Goal: Check status

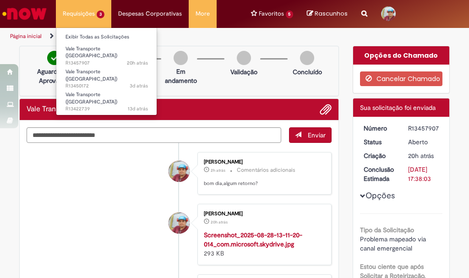
click at [90, 15] on li "Requisições 3 Exibir Todas as Solicitações Vale Transporte (VT) 20h atrás 20 ho…" at bounding box center [83, 13] width 55 height 27
click at [91, 15] on li "Requisições 3 Exibir Todas as Solicitações Vale Transporte (VT) 20h atrás 20 ho…" at bounding box center [83, 13] width 55 height 27
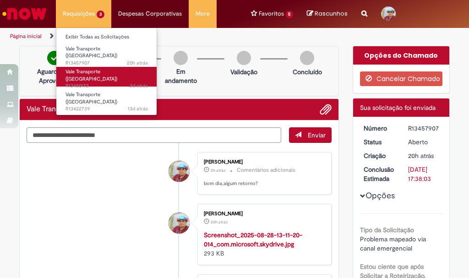
click at [95, 70] on span "Vale Transporte ([GEOGRAPHIC_DATA])" at bounding box center [91, 75] width 52 height 14
click at [77, 71] on link "Vale Transporte (VT) 3d atrás 3 dias atrás R13450172" at bounding box center [106, 77] width 101 height 20
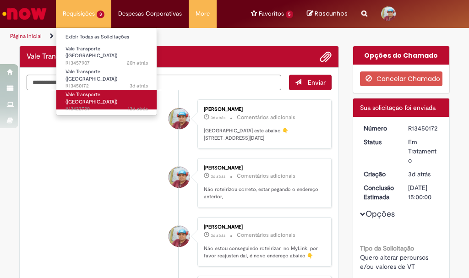
click at [82, 91] on span "Vale Transporte ([GEOGRAPHIC_DATA])" at bounding box center [91, 98] width 52 height 14
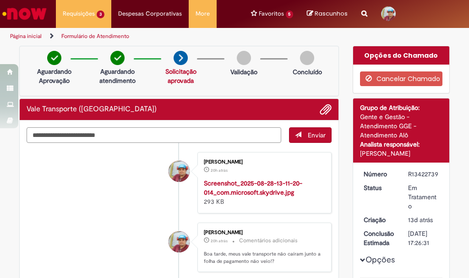
click at [96, 133] on textarea "Digite sua mensagem aqui..." at bounding box center [154, 135] width 255 height 16
type textarea "**********"
